Goal: Navigation & Orientation: Understand site structure

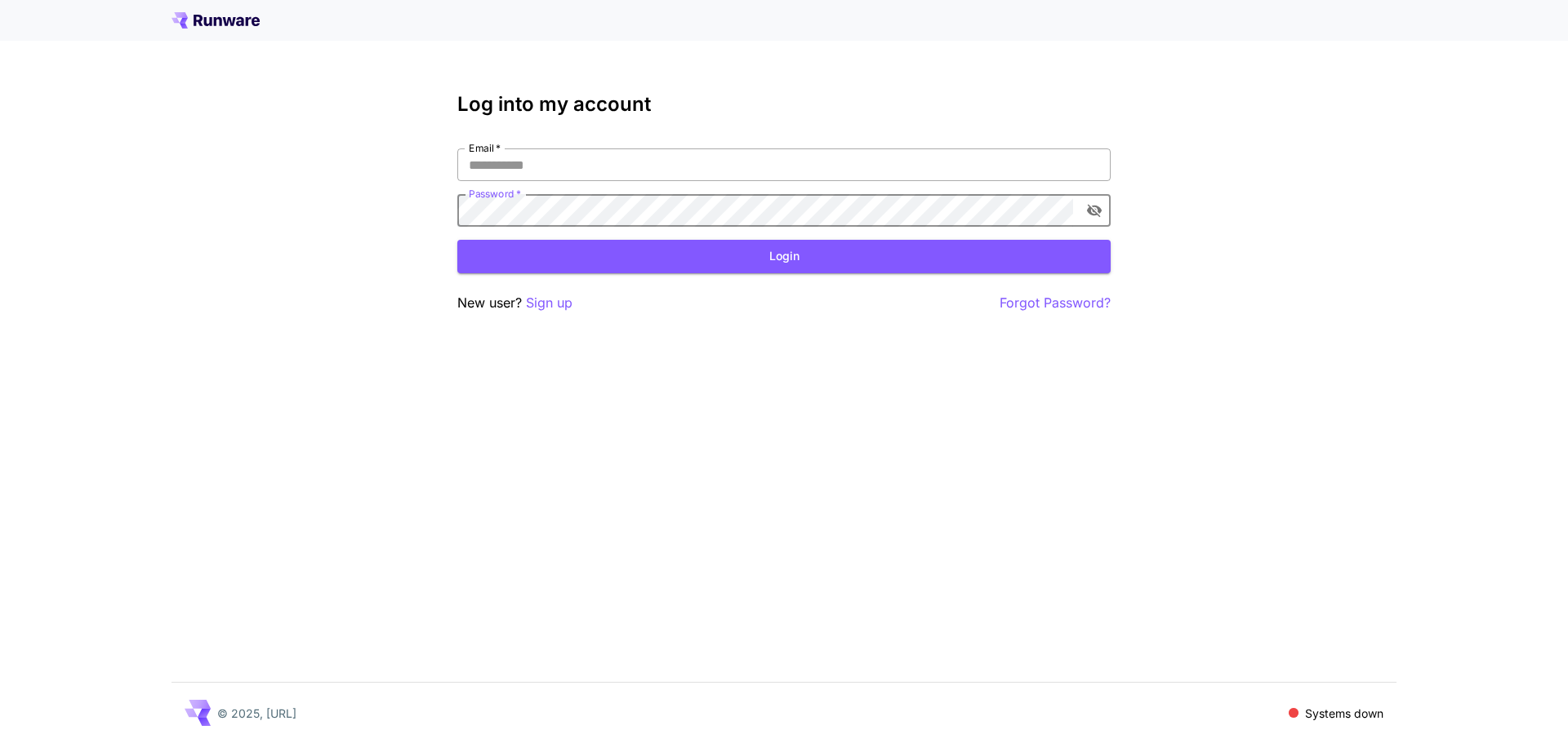
click at [582, 168] on input "Email   *" at bounding box center [783, 164] width 653 height 32
type input "**********"
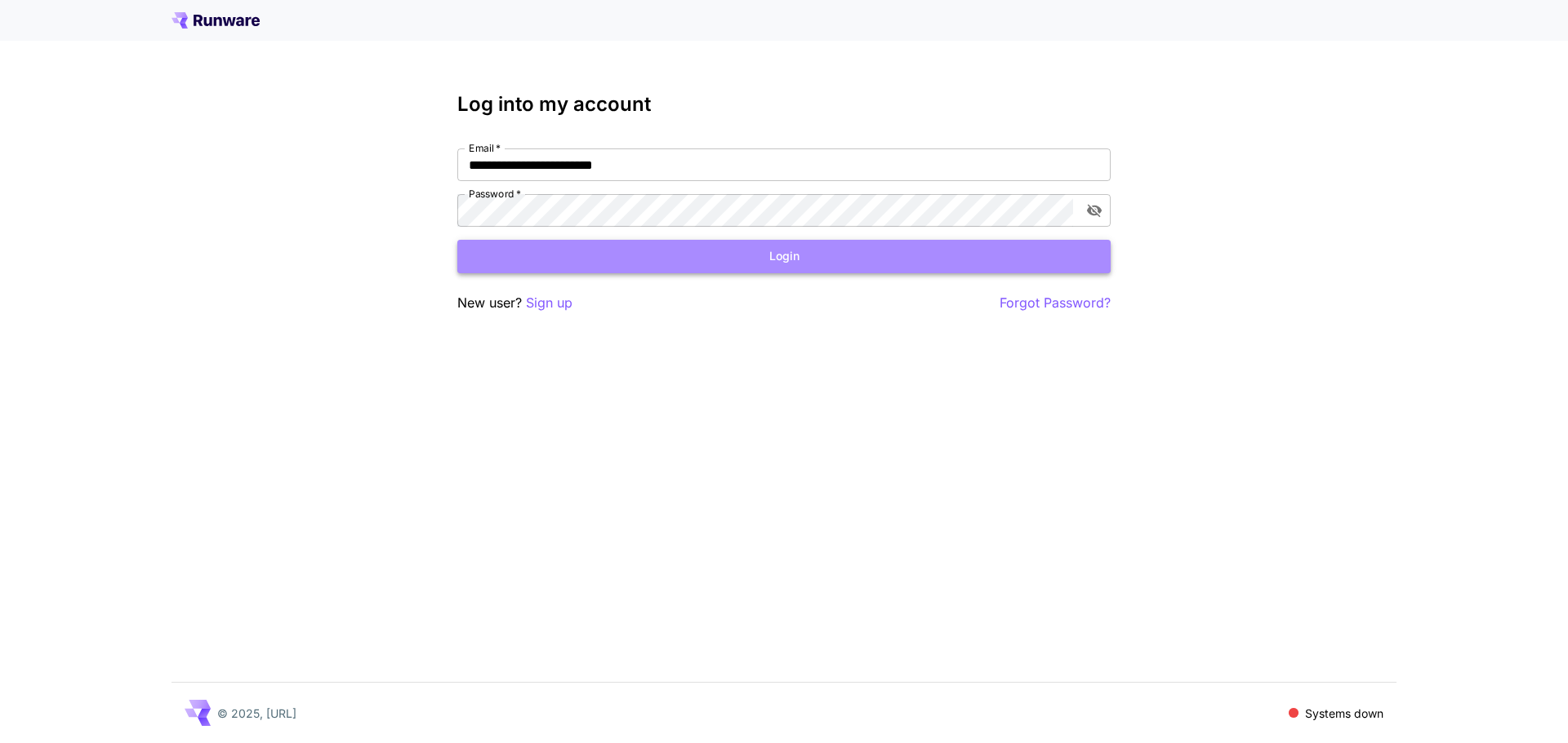
click at [634, 250] on button "Login" at bounding box center [783, 257] width 653 height 33
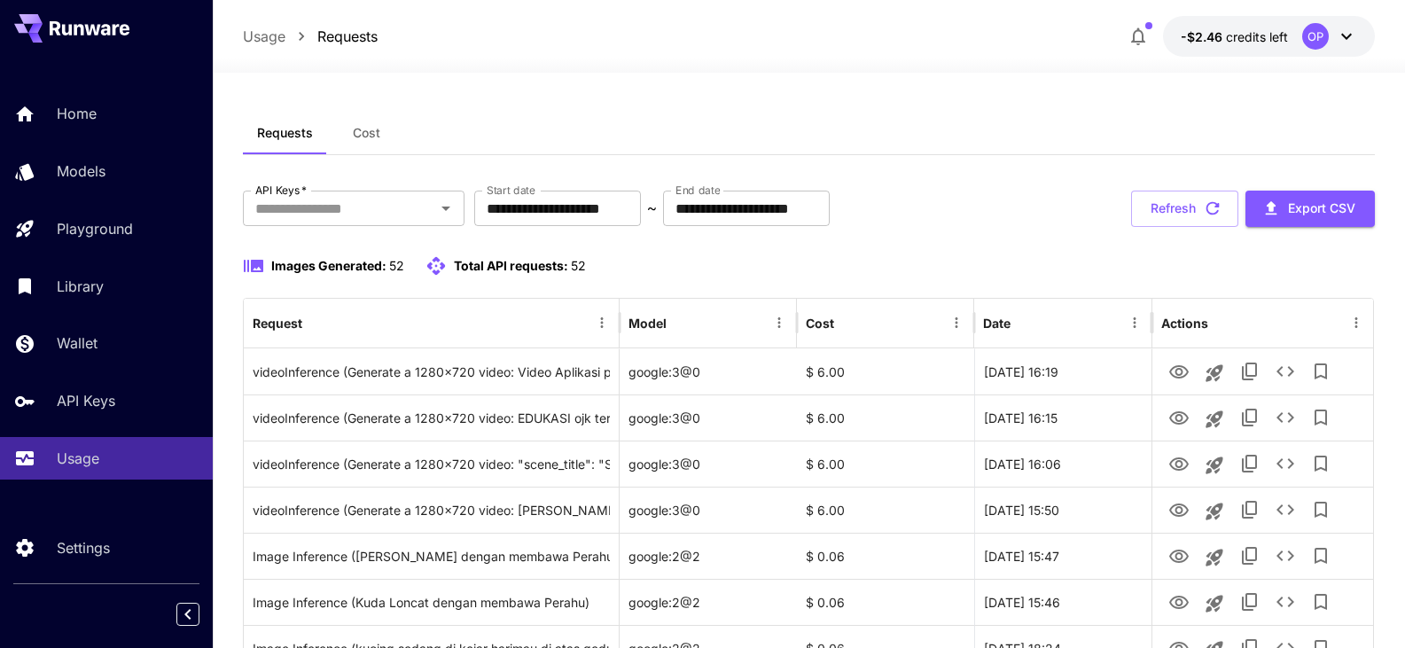
click at [1273, 48] on button "-$2.46 credits left OP" at bounding box center [1269, 36] width 212 height 41
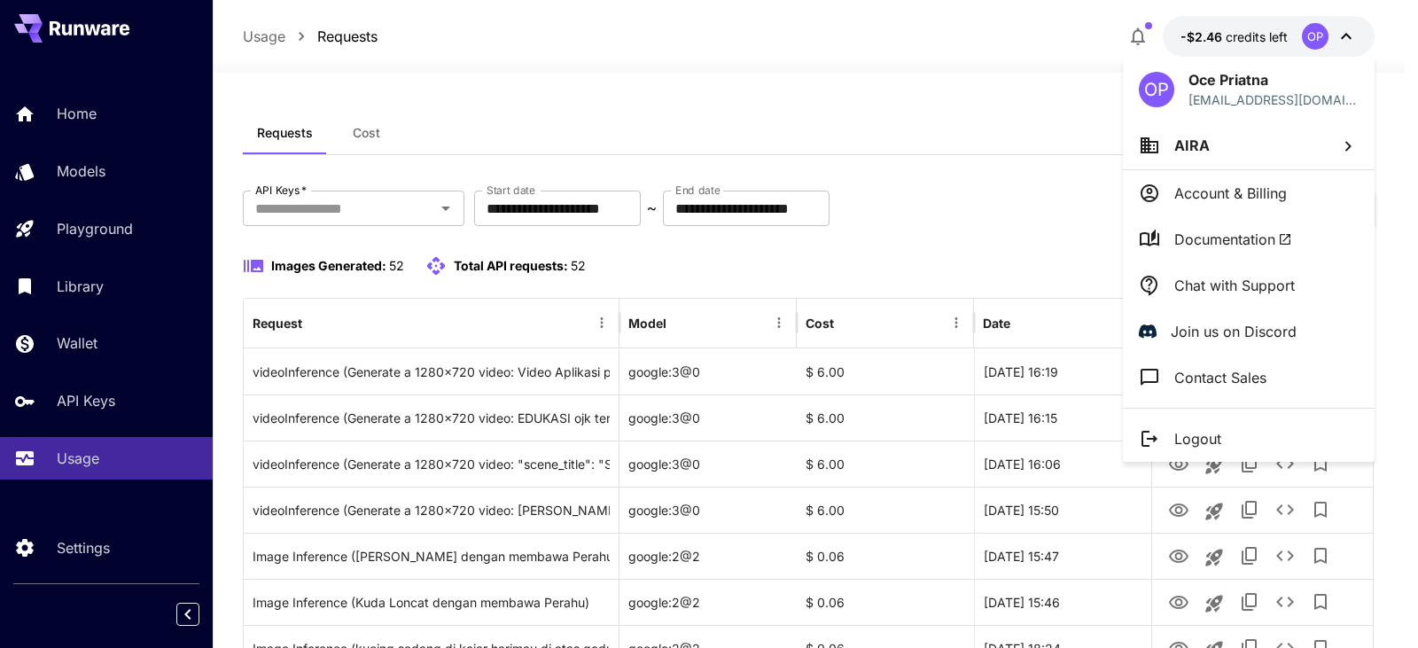
click at [97, 339] on div at bounding box center [709, 324] width 1418 height 648
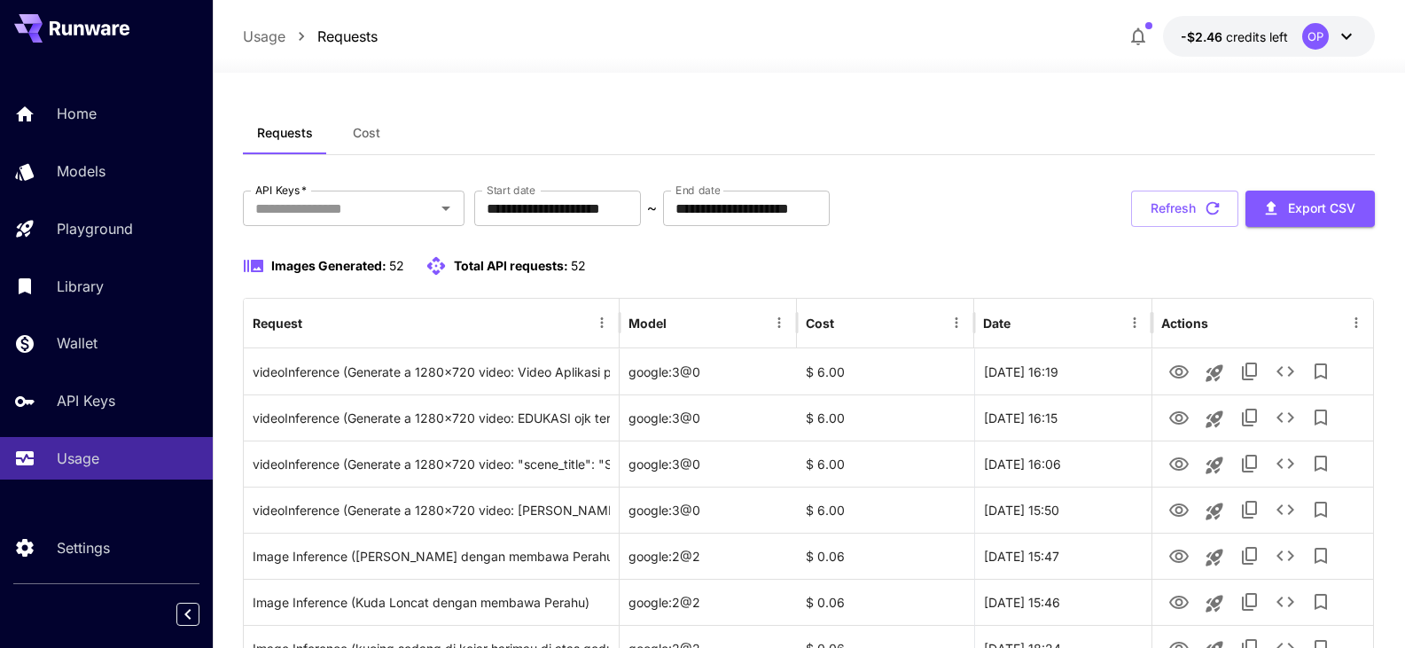
click at [84, 344] on div "OP Oce Priatna aira.programmer@gmail.com AIRA Account & Billing Documentation C…" at bounding box center [142, 324] width 284 height 648
click at [84, 344] on p "Wallet" at bounding box center [77, 342] width 41 height 21
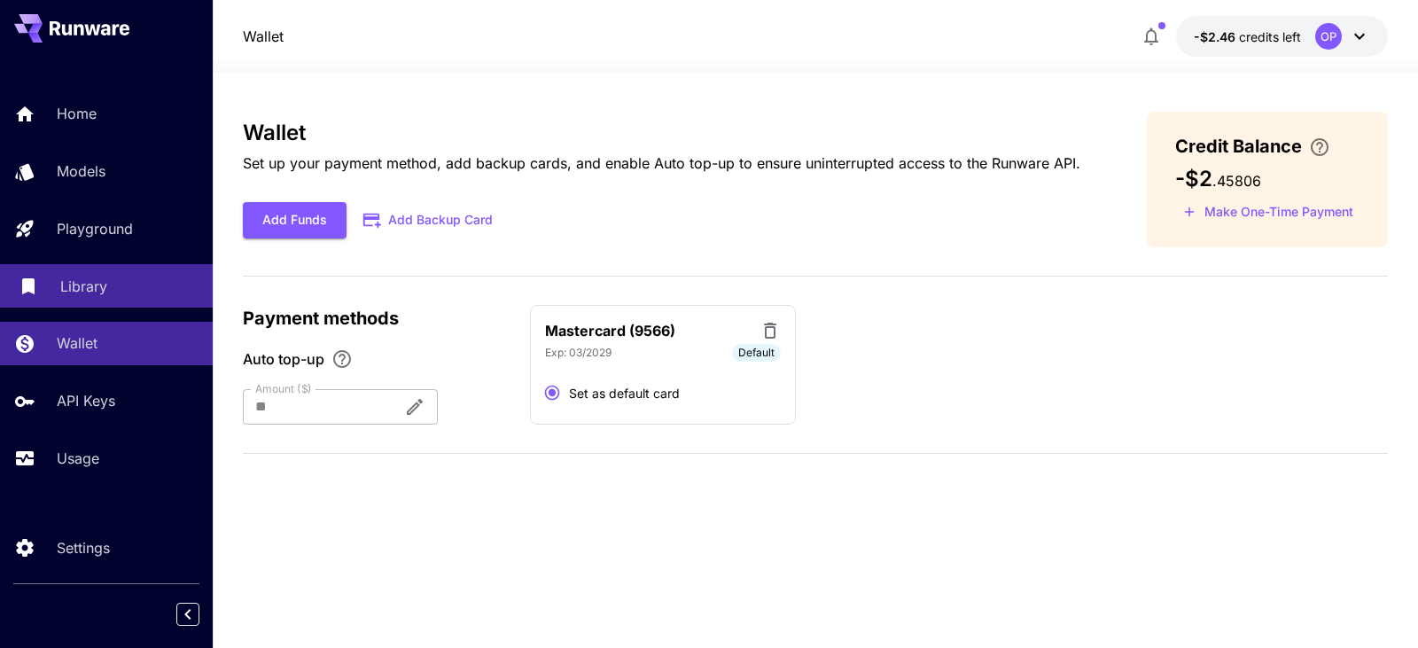
click at [73, 294] on p "Library" at bounding box center [83, 286] width 47 height 21
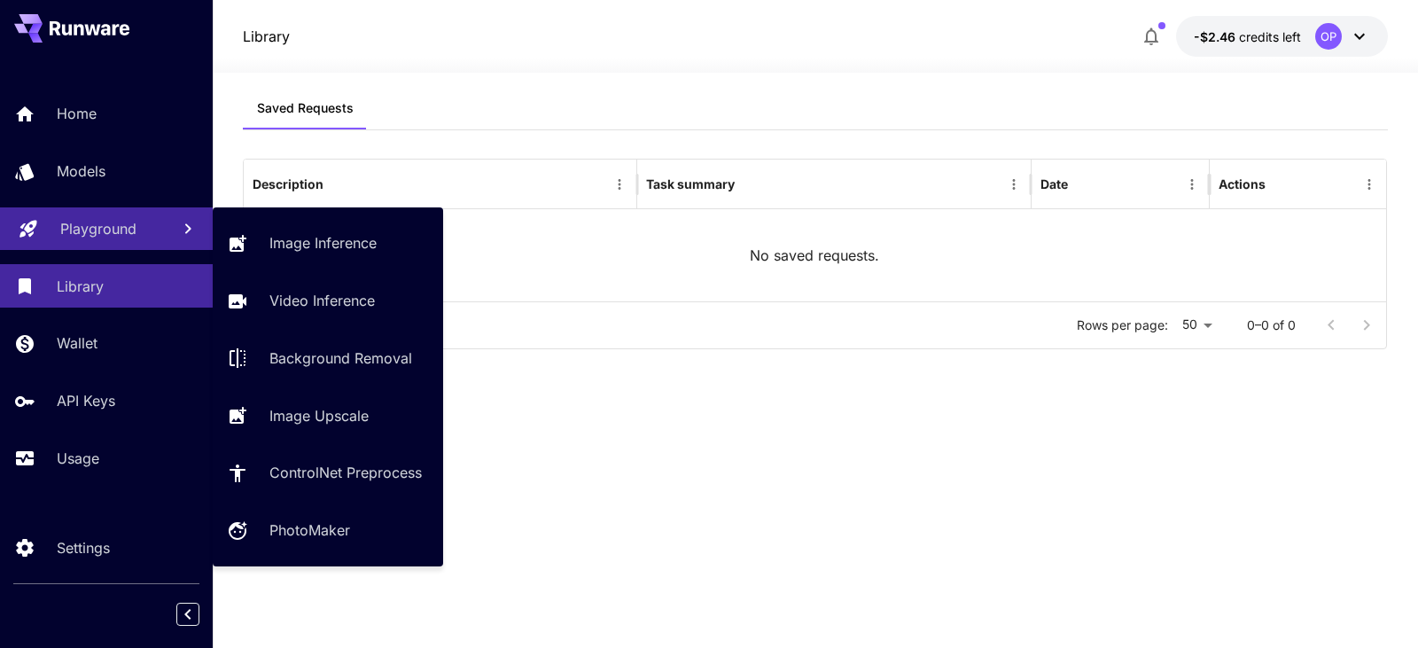
click at [105, 226] on p "Playground" at bounding box center [98, 228] width 76 height 21
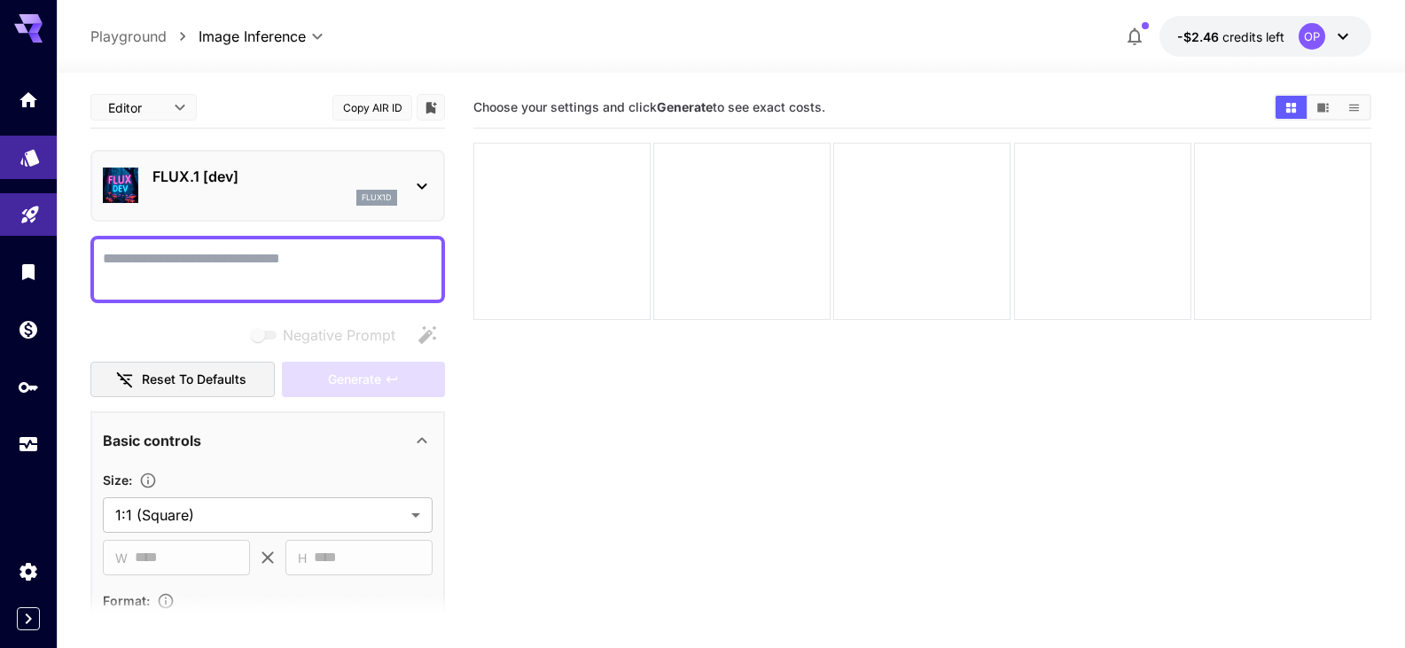
click at [24, 159] on icon "Models" at bounding box center [29, 151] width 21 height 21
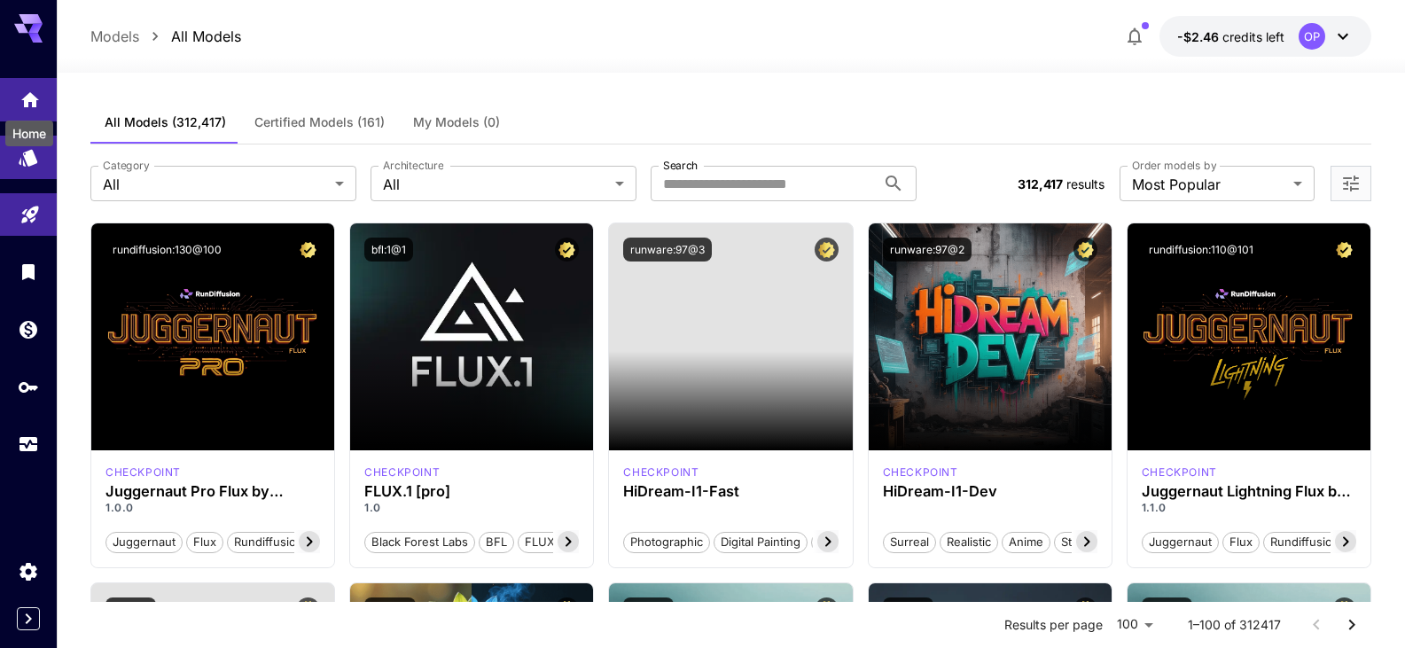
click at [20, 104] on icon "Home" at bounding box center [29, 94] width 21 height 21
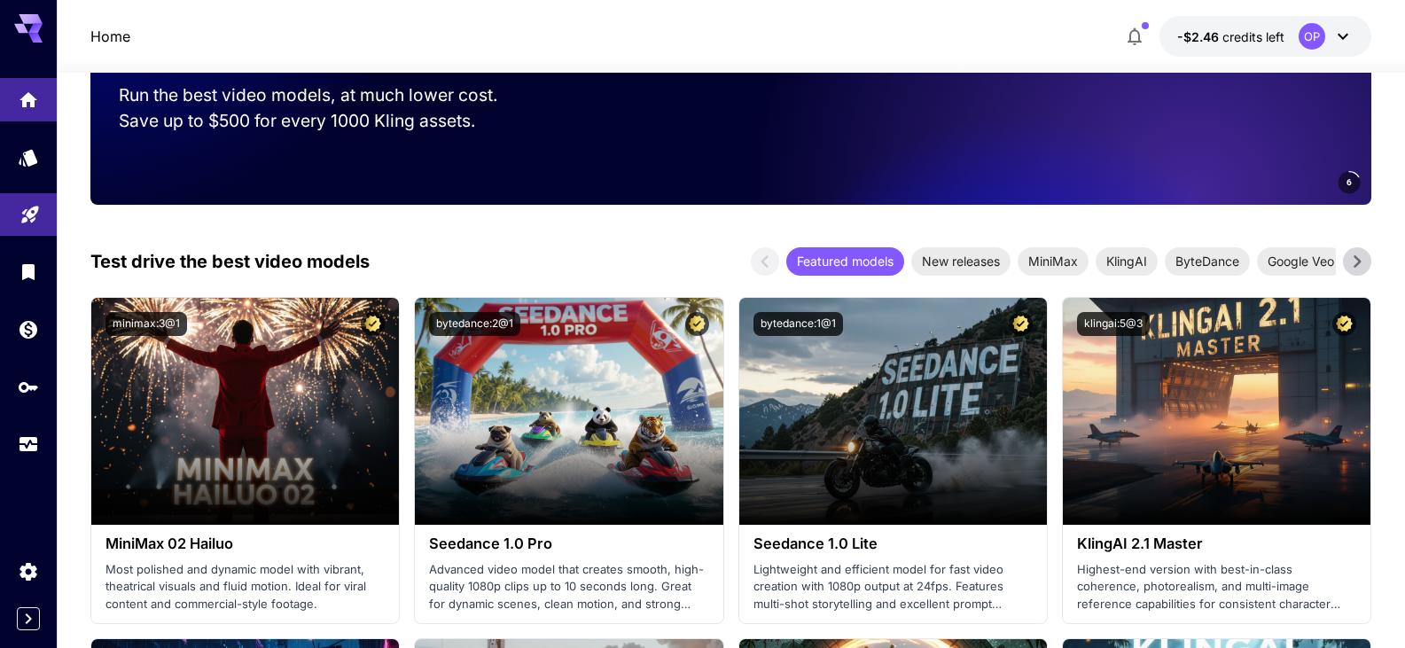
scroll to position [266, 0]
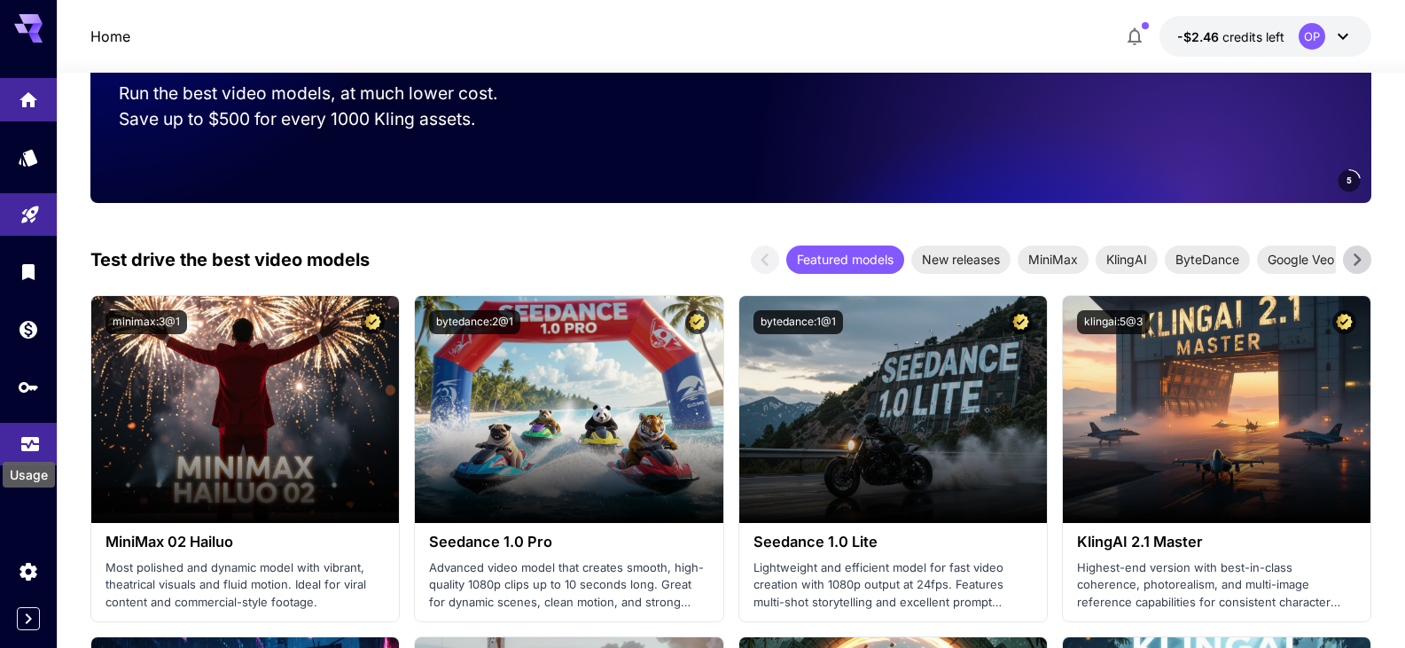
click at [20, 435] on icon "Usage" at bounding box center [29, 438] width 21 height 21
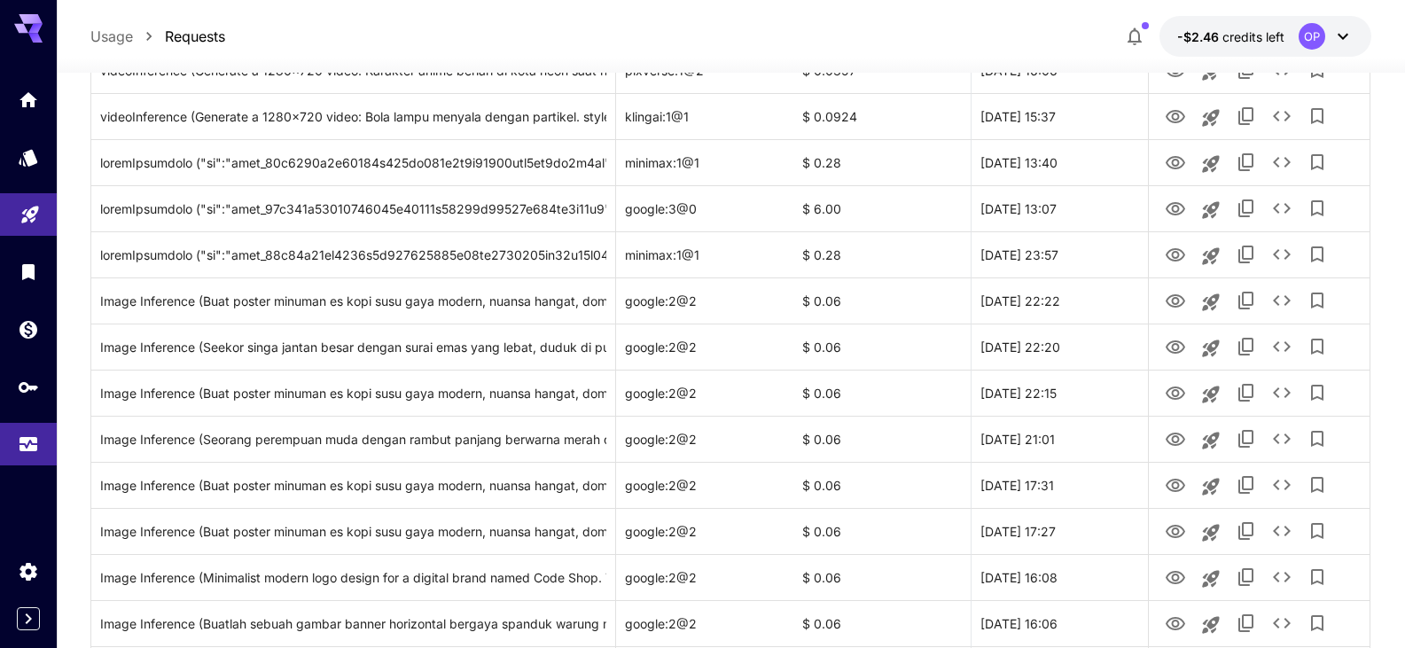
scroll to position [1574, 0]
